Goal: Task Accomplishment & Management: Manage account settings

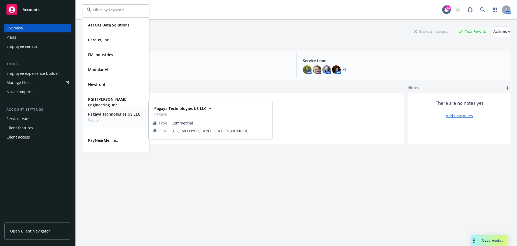
click at [117, 115] on strong "Pagaya Technologies US LLC" at bounding box center [114, 113] width 52 height 5
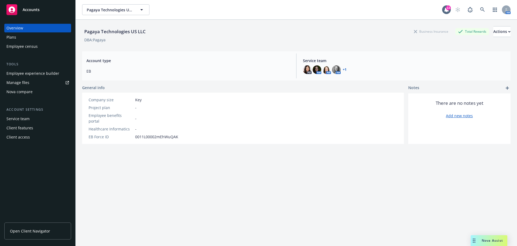
click at [27, 75] on div "Employee experience builder" at bounding box center [32, 73] width 53 height 9
click at [140, 4] on div "Pagaya Technologies US LLC Pagaya Technologies US LLC 13 AM" at bounding box center [297, 9] width 442 height 19
click at [140, 9] on icon "button" at bounding box center [142, 9] width 6 height 6
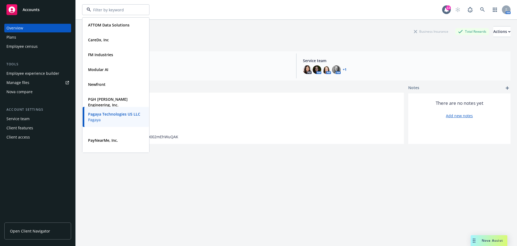
scroll to position [54, 0]
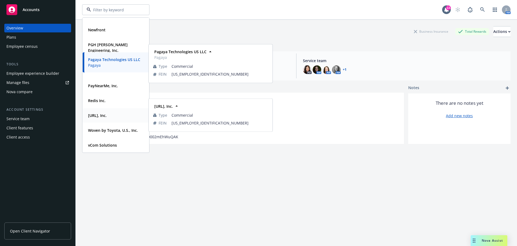
click at [110, 115] on div "[URL], Inc." at bounding box center [116, 115] width 60 height 8
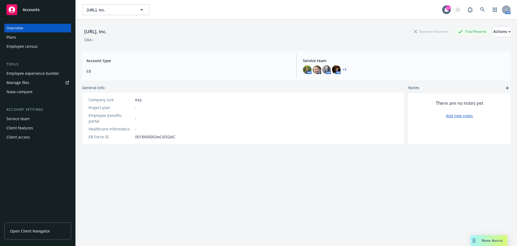
click at [27, 75] on div "Employee experience builder" at bounding box center [32, 73] width 53 height 9
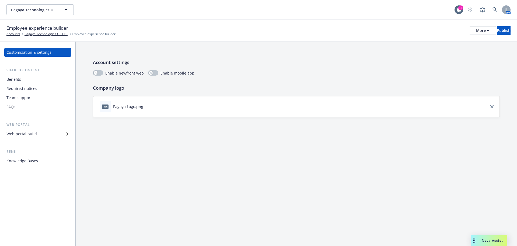
click at [27, 134] on div "Web portal builder" at bounding box center [22, 133] width 33 height 9
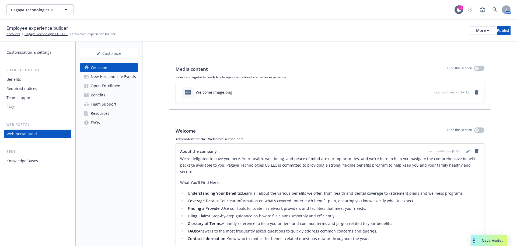
click at [116, 87] on div "Open Enrollment" at bounding box center [106, 85] width 31 height 9
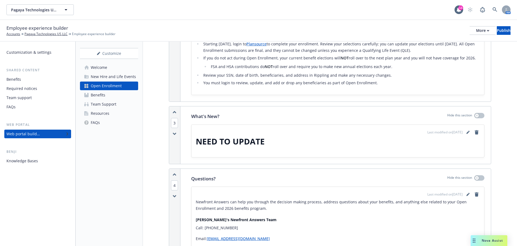
scroll to position [189, 0]
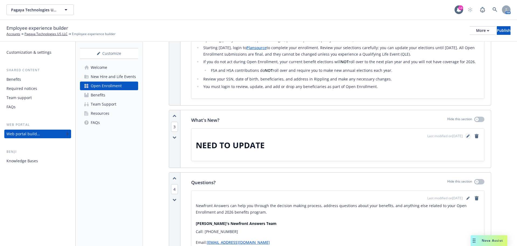
click at [467, 137] on icon "editPencil" at bounding box center [468, 136] width 3 height 3
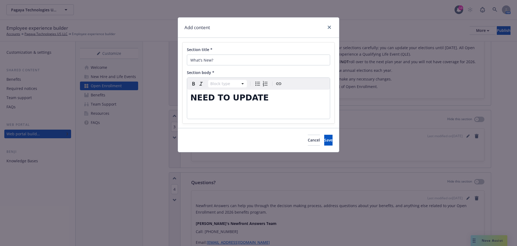
click at [268, 106] on div "NEED TO UPDATE" at bounding box center [258, 103] width 143 height 29
click at [258, 82] on icon "Bulleted list" at bounding box center [258, 84] width 5 height 4
select select
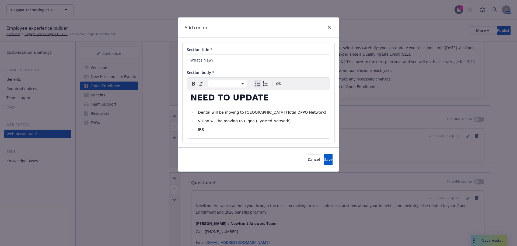
select select "h1"
drag, startPoint x: 266, startPoint y: 96, endPoint x: 187, endPoint y: 101, distance: 79.1
click at [187, 101] on div "NEED TO UPDATE Dental will be moving to Cigna (Total DPPO Network) Vision will …" at bounding box center [258, 113] width 143 height 49
select select
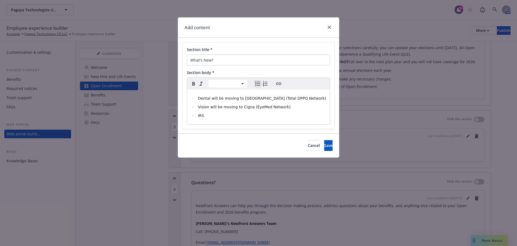
click at [240, 119] on li "IRS" at bounding box center [261, 115] width 130 height 6
drag, startPoint x: 219, startPoint y: 116, endPoint x: 198, endPoint y: 116, distance: 20.2
click at [198, 116] on li "2026" at bounding box center [261, 115] width 130 height 6
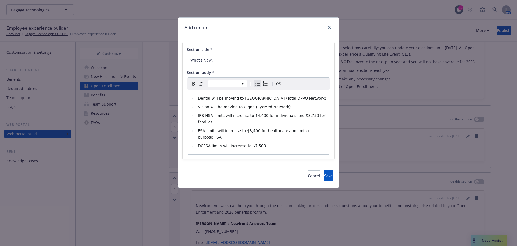
click at [265, 142] on li "DCFSA limits will increase to $7,500." at bounding box center [261, 145] width 130 height 6
click at [270, 142] on li "DCFSA limits will increase to $7,500." at bounding box center [261, 145] width 130 height 6
click at [279, 142] on li "DCFSA limits will increase to $7,500" at bounding box center [261, 145] width 130 height 6
click at [322, 127] on li "FSA limits will increase to $3,400 for healthcare and limited purpose FSA." at bounding box center [261, 133] width 130 height 13
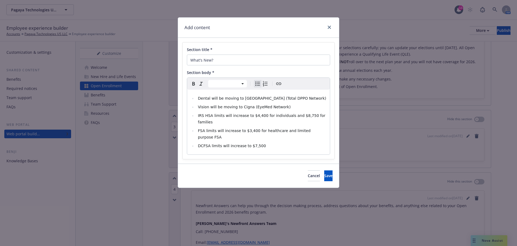
click at [287, 142] on li "DCFSA limits will increase to $7,500" at bounding box center [261, 145] width 130 height 6
click at [326, 170] on button "Save" at bounding box center [328, 175] width 8 height 11
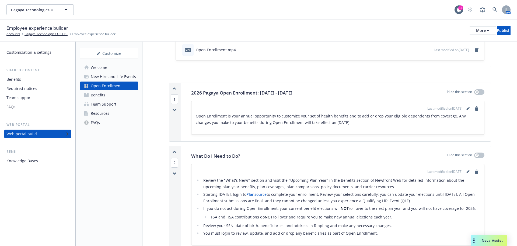
scroll to position [0, 0]
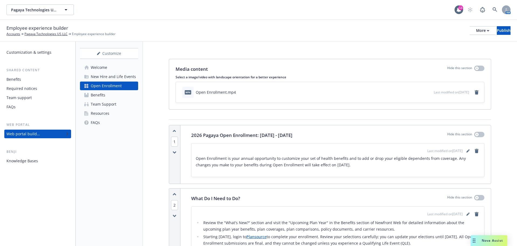
click at [279, 33] on div "Employee experience builder Accounts Pagaya Technologies US LLC Employee experi…" at bounding box center [258, 31] width 505 height 12
click at [473, 27] on button "More" at bounding box center [483, 30] width 26 height 9
click at [436, 42] on link "Copy preview link" at bounding box center [439, 42] width 80 height 11
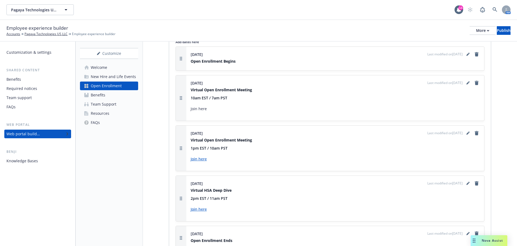
scroll to position [716, 0]
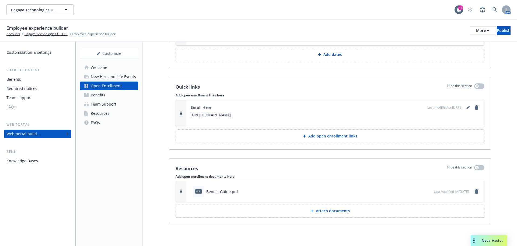
click at [475, 192] on icon "remove" at bounding box center [477, 191] width 4 height 4
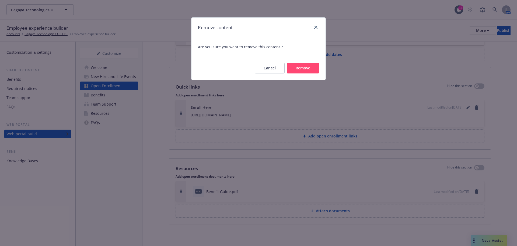
click at [296, 67] on button "Remove" at bounding box center [303, 68] width 32 height 11
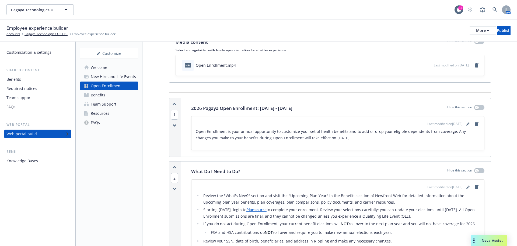
scroll to position [0, 0]
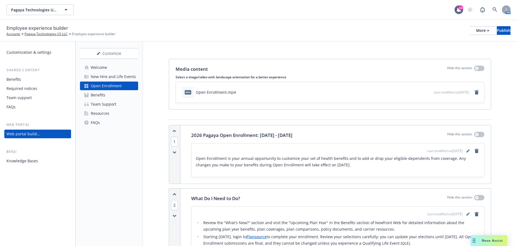
click at [123, 98] on link "Benefits" at bounding box center [109, 95] width 58 height 9
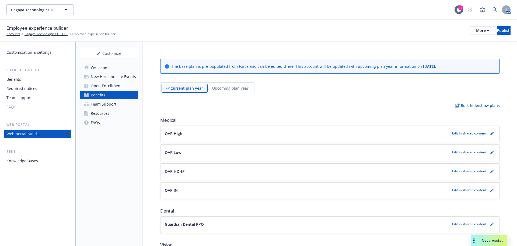
click at [237, 88] on p "Upcoming plan year" at bounding box center [230, 88] width 36 height 6
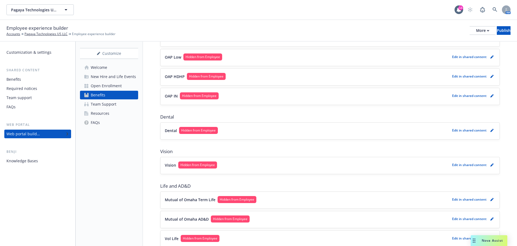
scroll to position [135, 0]
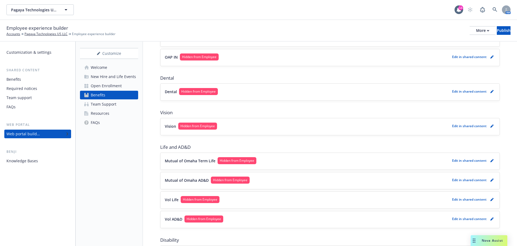
click at [284, 92] on button "Dental Hidden from Employee" at bounding box center [307, 91] width 285 height 7
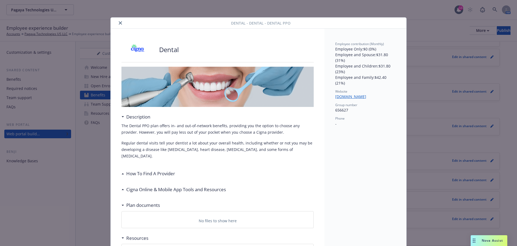
click at [119, 21] on icon "close" at bounding box center [120, 22] width 3 height 3
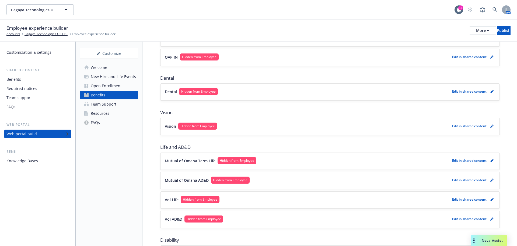
click at [157, 103] on div "The base plan is pre-populated from Force and can be edited there . This accoun…" at bounding box center [330, 137] width 374 height 461
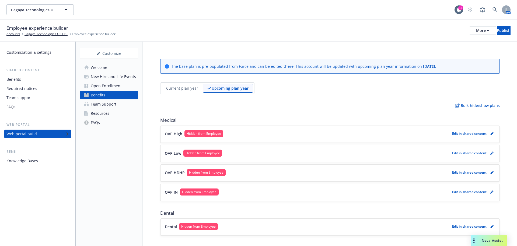
click at [116, 86] on div "Open Enrollment" at bounding box center [106, 85] width 31 height 9
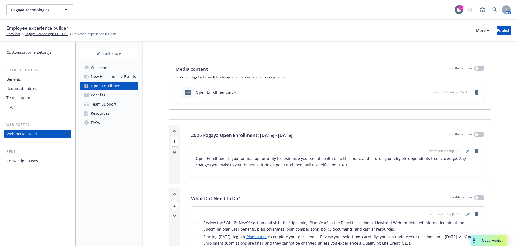
click at [109, 124] on link "FAQs" at bounding box center [109, 122] width 58 height 9
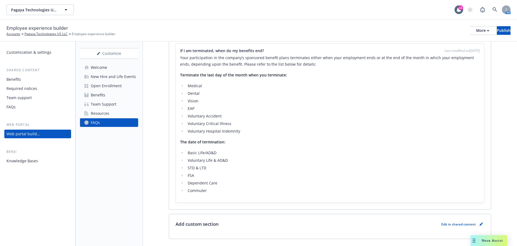
scroll to position [218, 0]
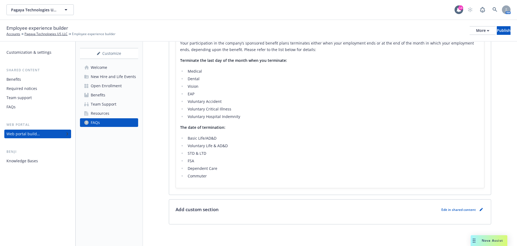
click at [114, 93] on link "Benefits" at bounding box center [109, 95] width 58 height 9
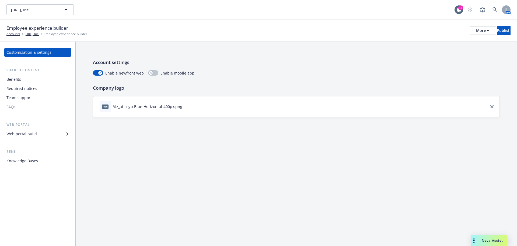
click at [17, 83] on div "Benefits" at bounding box center [13, 79] width 15 height 9
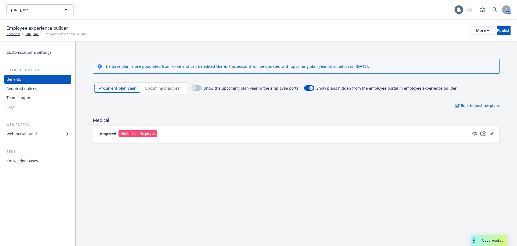
drag, startPoint x: 32, startPoint y: 138, endPoint x: 30, endPoint y: 136, distance: 3.5
click at [32, 138] on div "Customization & settings Shared content Benefits Required notices Team support …" at bounding box center [37, 106] width 67 height 117
click at [30, 136] on div "Web portal builder" at bounding box center [22, 133] width 33 height 9
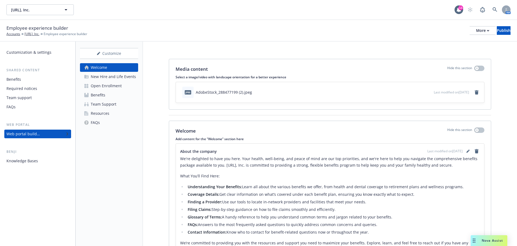
click at [99, 86] on div "Open Enrollment" at bounding box center [106, 85] width 31 height 9
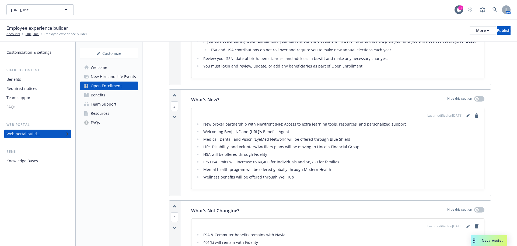
scroll to position [243, 0]
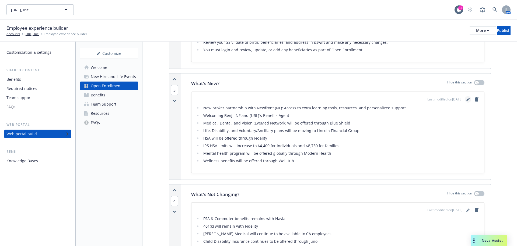
click at [467, 100] on icon "editPencil" at bounding box center [468, 99] width 3 height 3
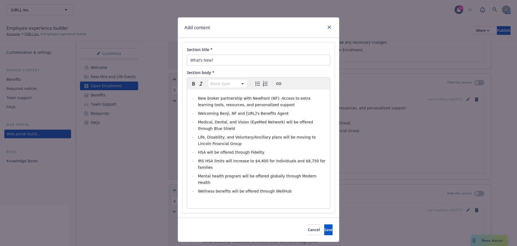
select select
click at [322, 160] on li "IRS HSA limits will increase to $4,400 for individuals and $8,750 for families" at bounding box center [261, 163] width 130 height 13
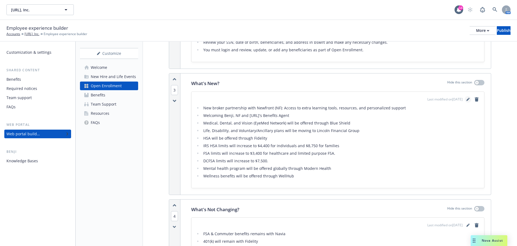
click at [465, 99] on link "editPencil" at bounding box center [468, 99] width 6 height 6
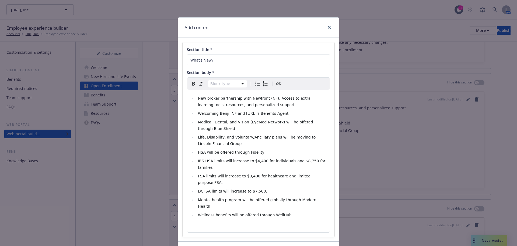
select select
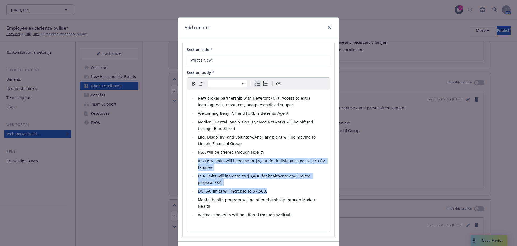
drag, startPoint x: 257, startPoint y: 178, endPoint x: 196, endPoint y: 158, distance: 63.4
click at [196, 158] on ul "New broker partnership with Newfront (NF): Access to extra learning tools, reso…" at bounding box center [259, 156] width 136 height 123
copy ul "IRS HSA limits will increase to $4,400 for individuals and $8,750 for families …"
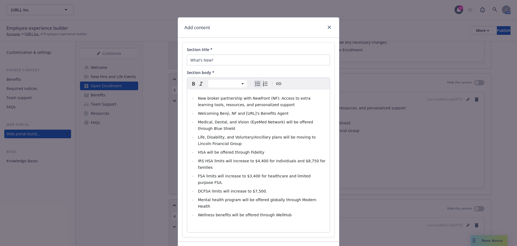
click at [257, 140] on li "Life, Disability, and Voluntary/Ancillary plans will be moving to Lincoln Finan…" at bounding box center [261, 140] width 130 height 13
click at [241, 130] on li "Medical, Dental, and Vision (EyeMed Network) will be offered through Blue Shield" at bounding box center [261, 125] width 130 height 13
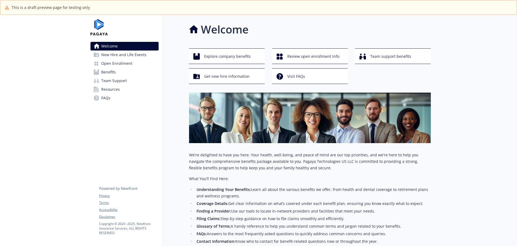
click at [135, 140] on div "Welcome New Hire and Life Events Open Enrollment Benefits Team Support Resource…" at bounding box center [124, 174] width 77 height 319
click at [124, 63] on span "Open Enrollment" at bounding box center [116, 63] width 31 height 9
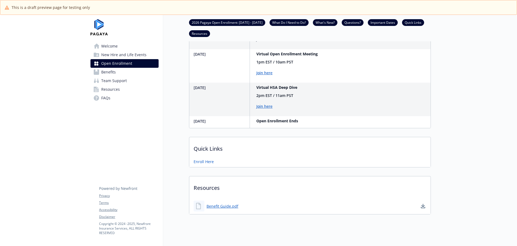
scroll to position [350, 0]
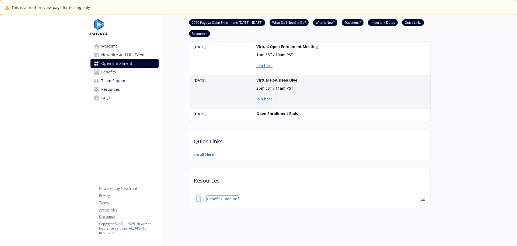
click at [214, 195] on link "Benefit Guide.pdf" at bounding box center [223, 198] width 33 height 7
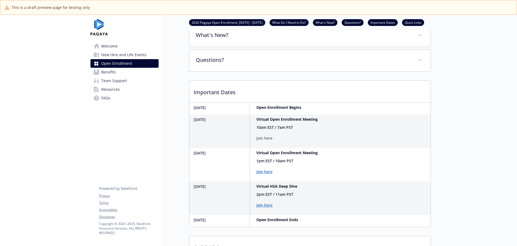
scroll to position [250, 0]
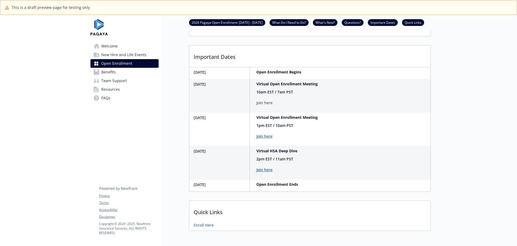
click at [177, 141] on div "Open Enrollment 2026 Pagaya Open Enrollment: November 10 - November 21 What Do …" at bounding box center [297, 1] width 268 height 472
